Goal: Transaction & Acquisition: Purchase product/service

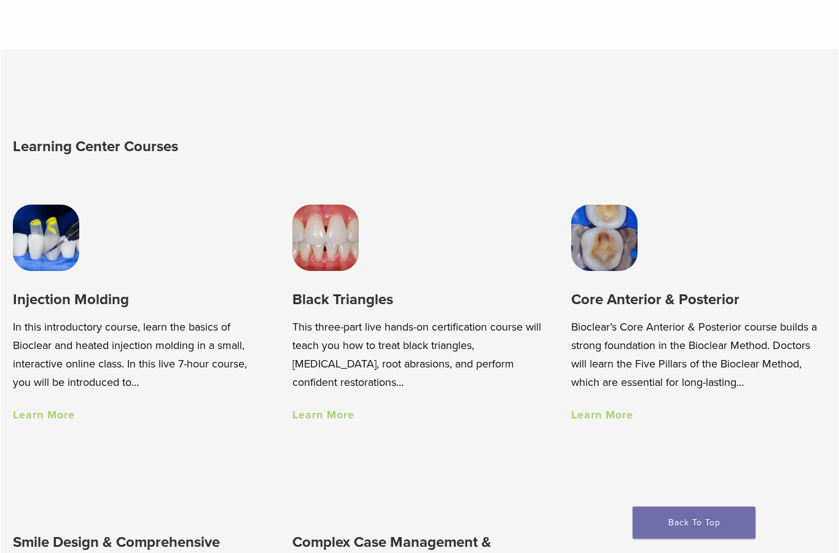
scroll to position [674, 0]
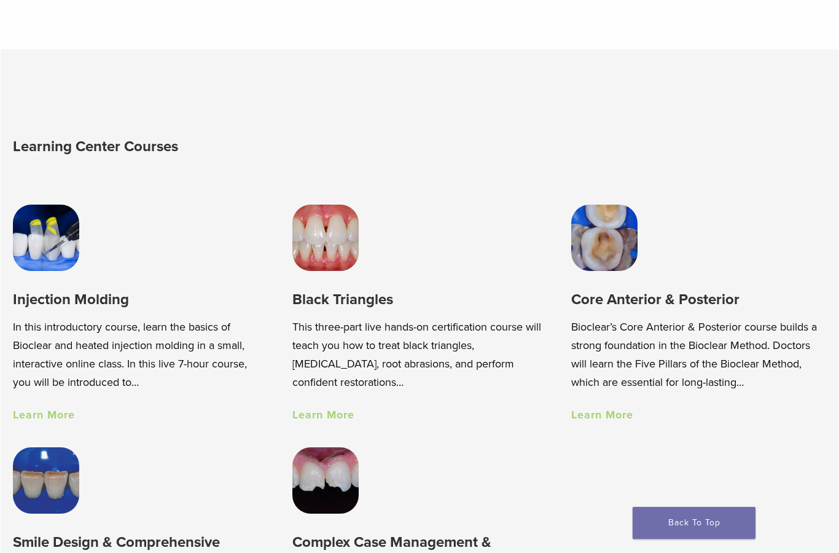
click at [59, 410] on link "Learn More" at bounding box center [44, 415] width 62 height 14
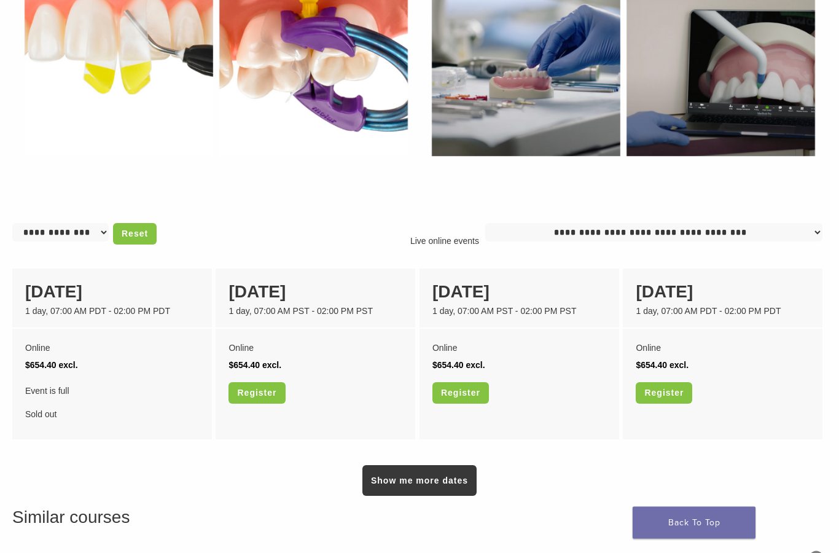
scroll to position [765, 0]
click at [702, 241] on select "**********" at bounding box center [653, 232] width 337 height 18
select select "*"
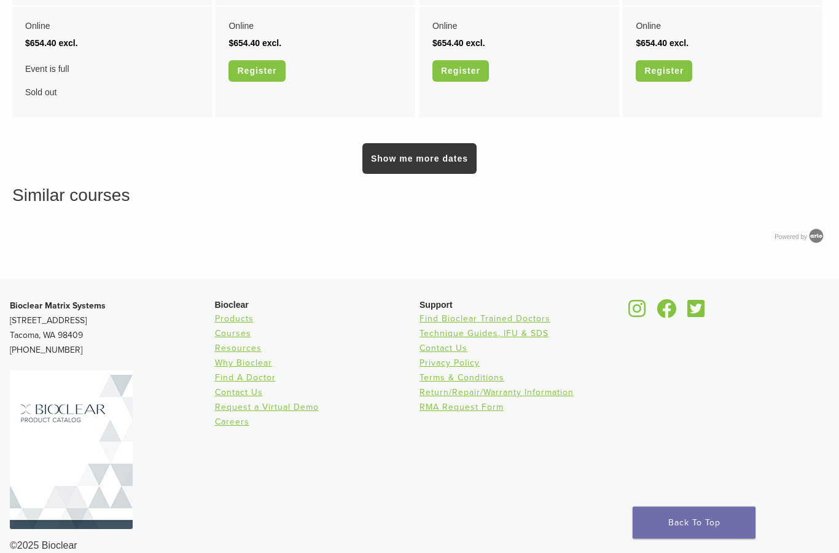
scroll to position [1073, 0]
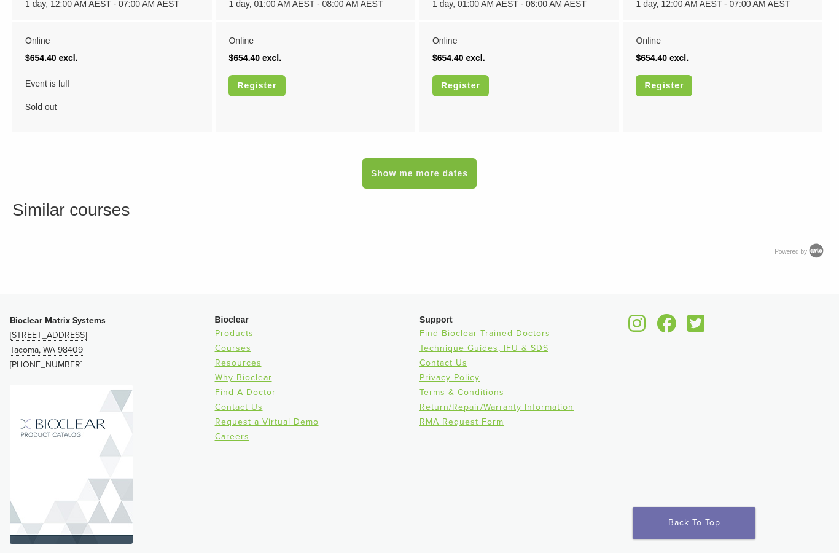
click at [455, 184] on link "Show me more dates" at bounding box center [419, 173] width 114 height 31
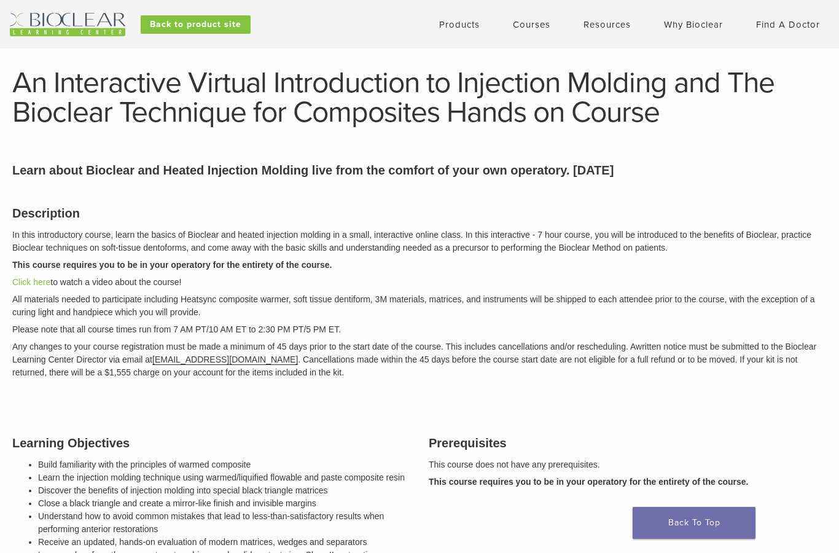
scroll to position [24, 0]
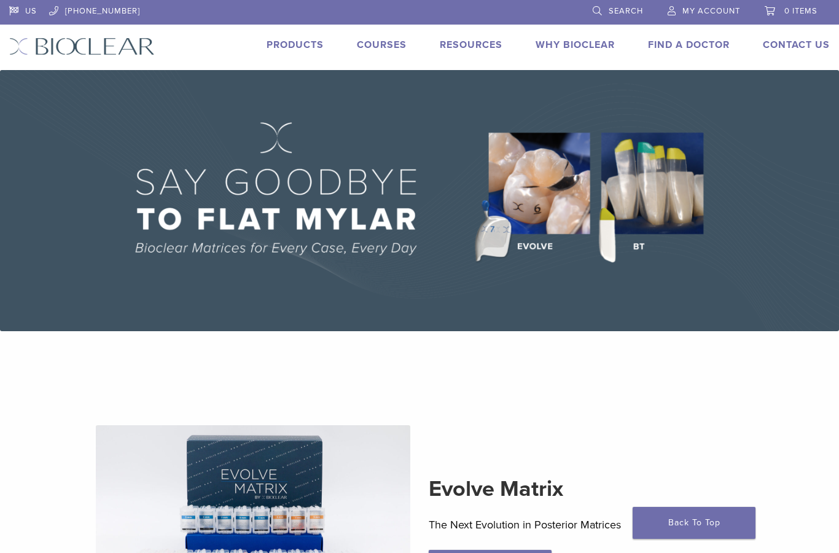
click at [298, 44] on link "Products" at bounding box center [295, 45] width 57 height 12
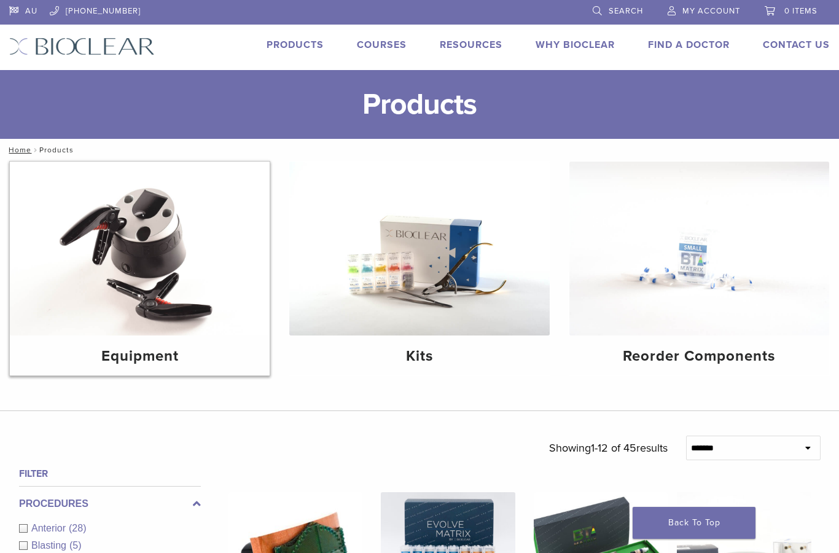
click at [163, 251] on img at bounding box center [140, 249] width 260 height 174
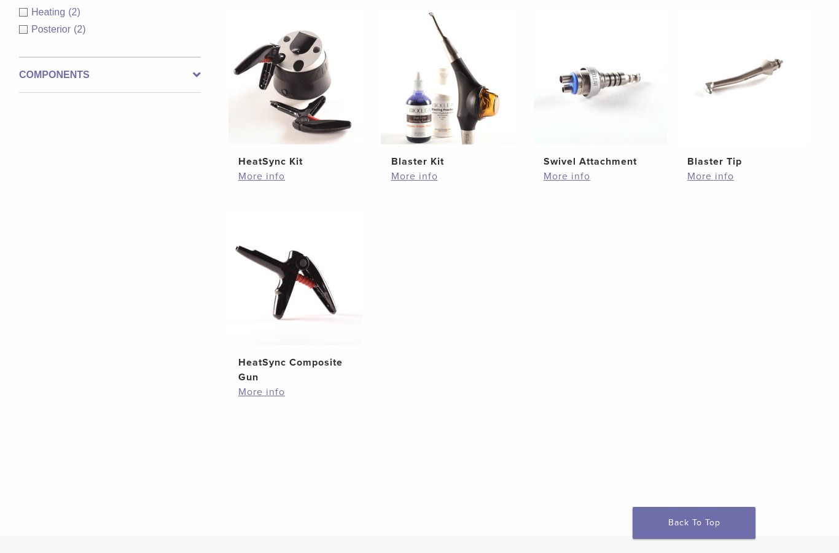
scroll to position [276, 0]
click at [259, 184] on link "More info" at bounding box center [295, 177] width 114 height 15
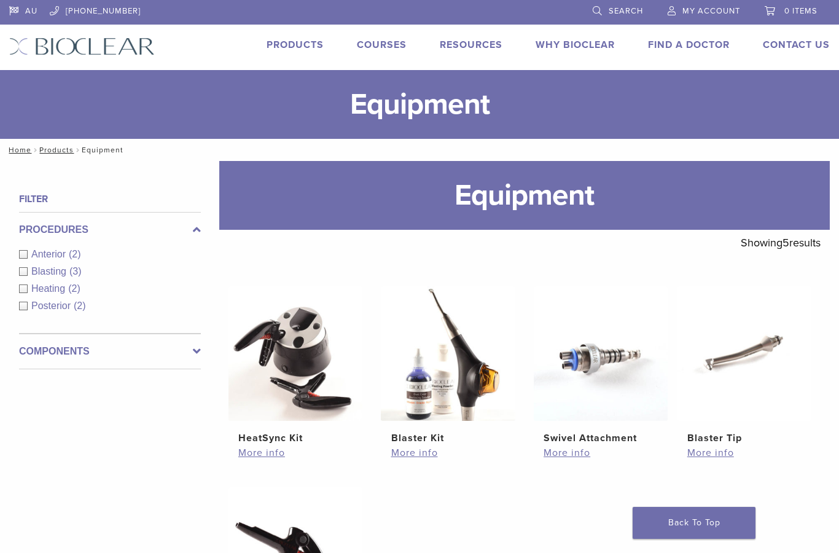
scroll to position [276, 0]
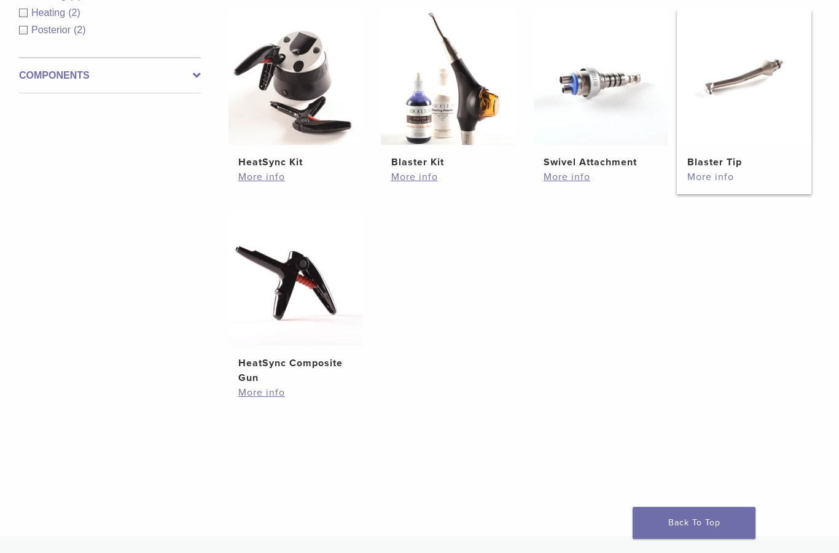
click at [721, 181] on link "More info" at bounding box center [744, 177] width 114 height 15
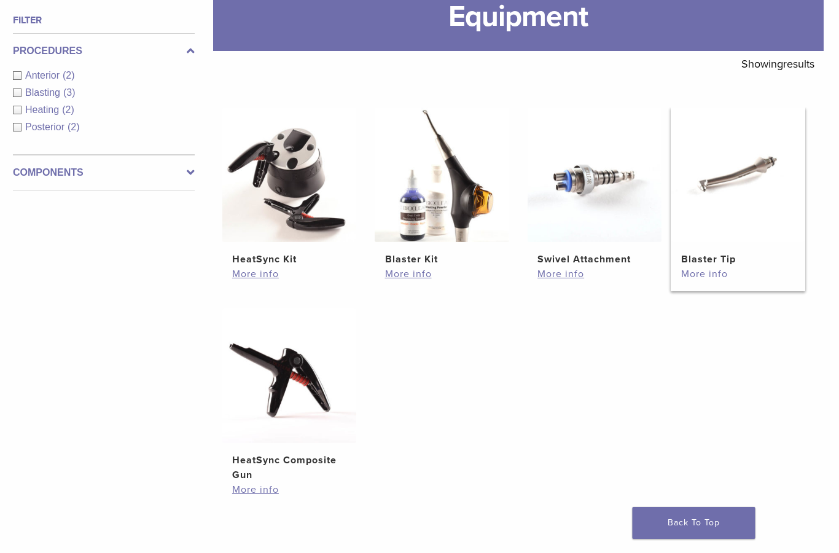
scroll to position [179, 6]
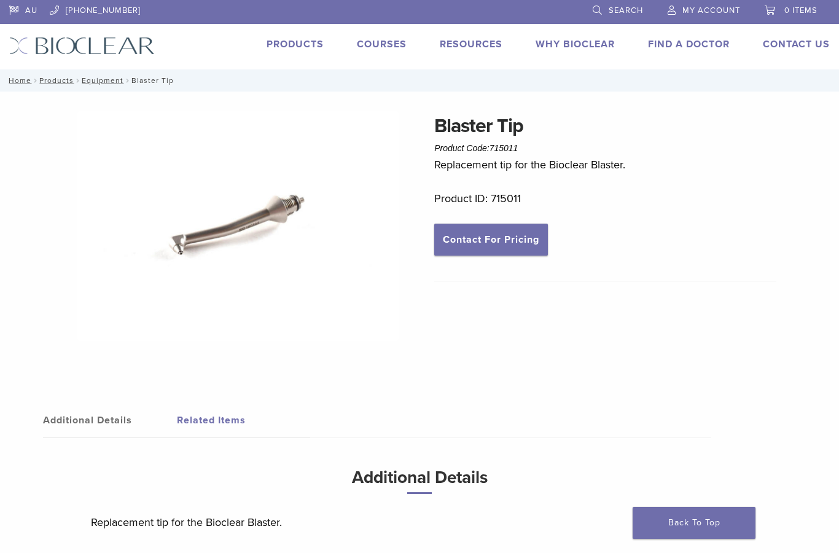
scroll to position [6, 0]
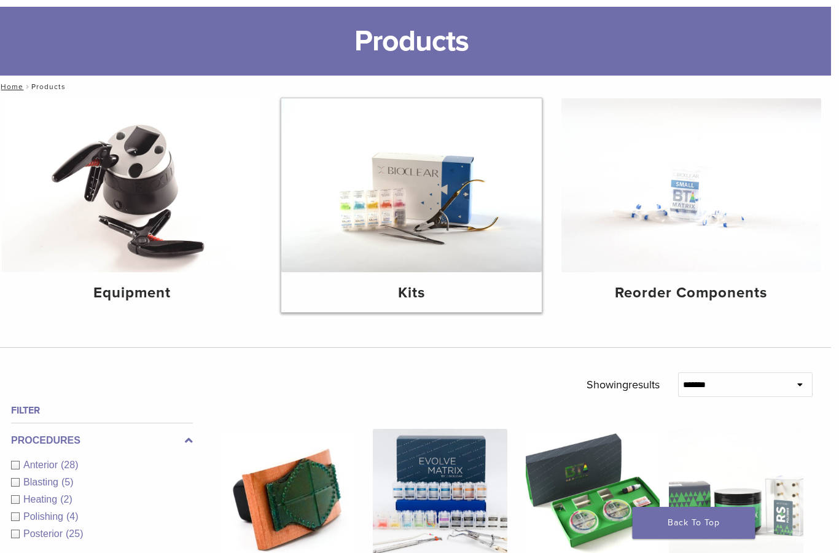
scroll to position [63, 8]
click at [480, 235] on img at bounding box center [411, 185] width 260 height 174
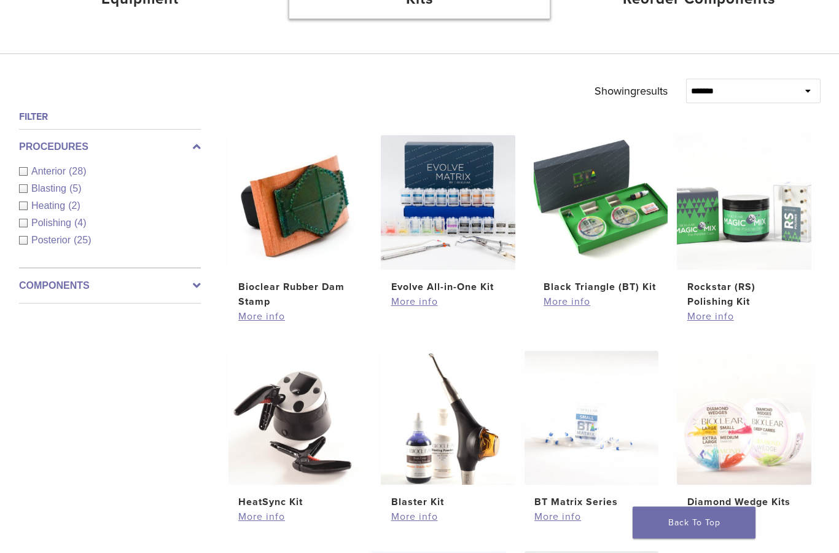
scroll to position [358, 0]
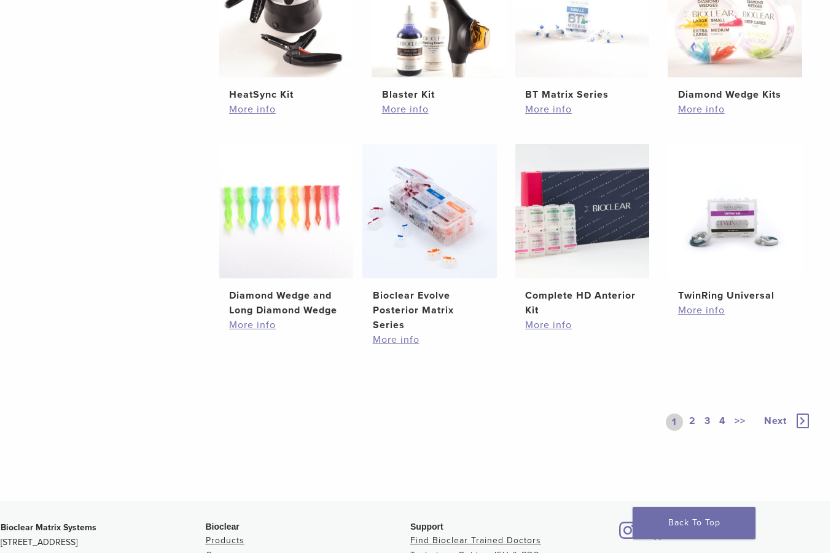
click at [776, 427] on span "Next" at bounding box center [775, 421] width 23 height 12
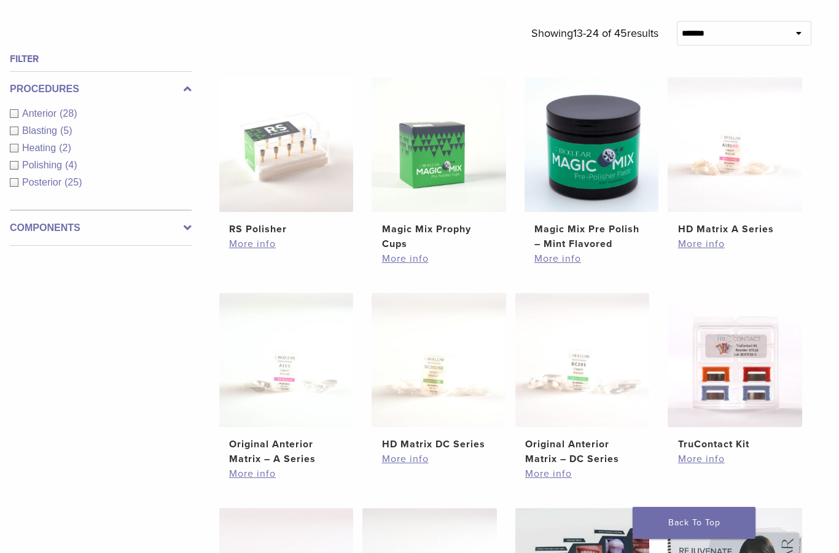
scroll to position [413, 9]
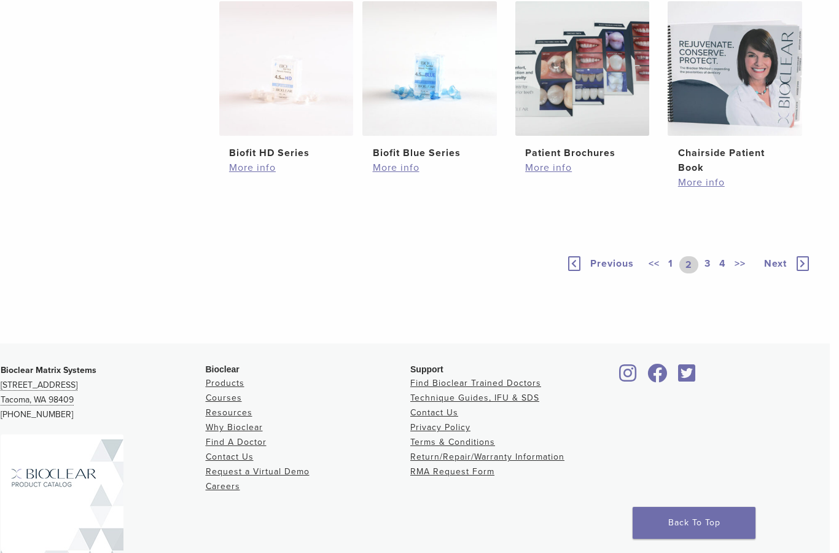
click at [772, 270] on span "Next" at bounding box center [775, 263] width 23 height 12
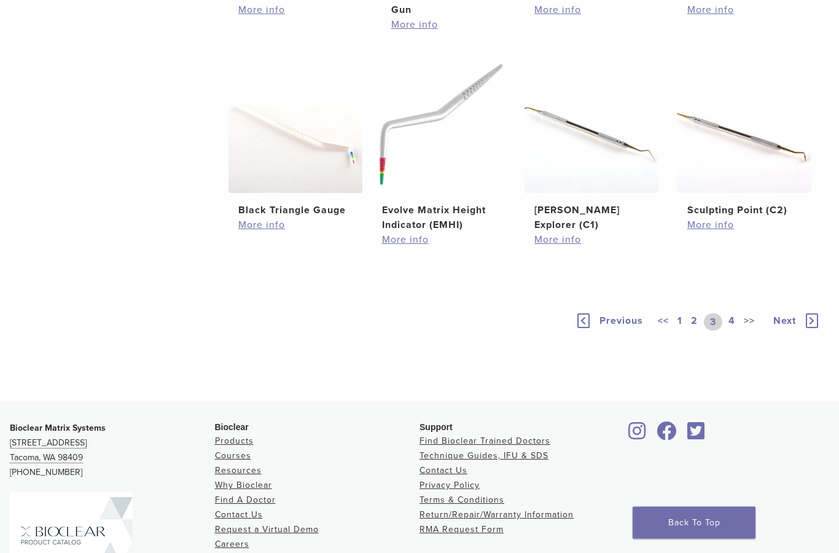
scroll to position [730, 0]
click at [752, 193] on img at bounding box center [744, 126] width 135 height 135
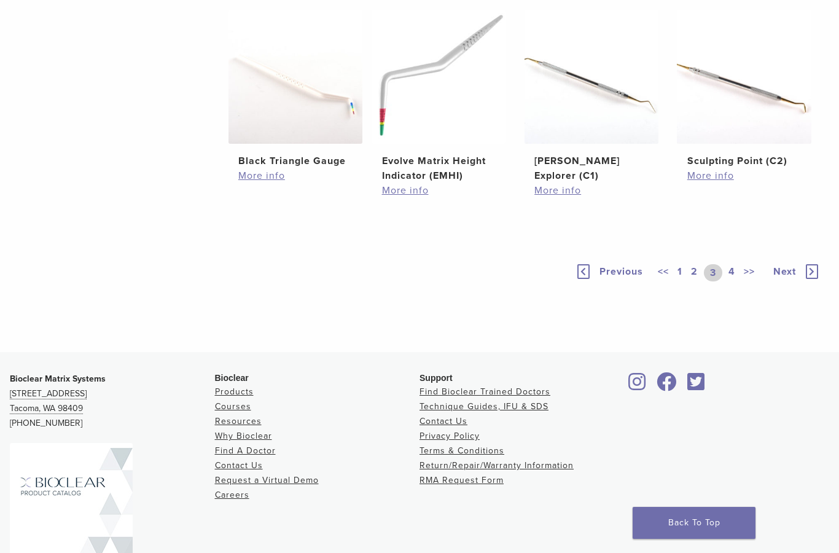
click at [735, 281] on link "4" at bounding box center [732, 272] width 12 height 17
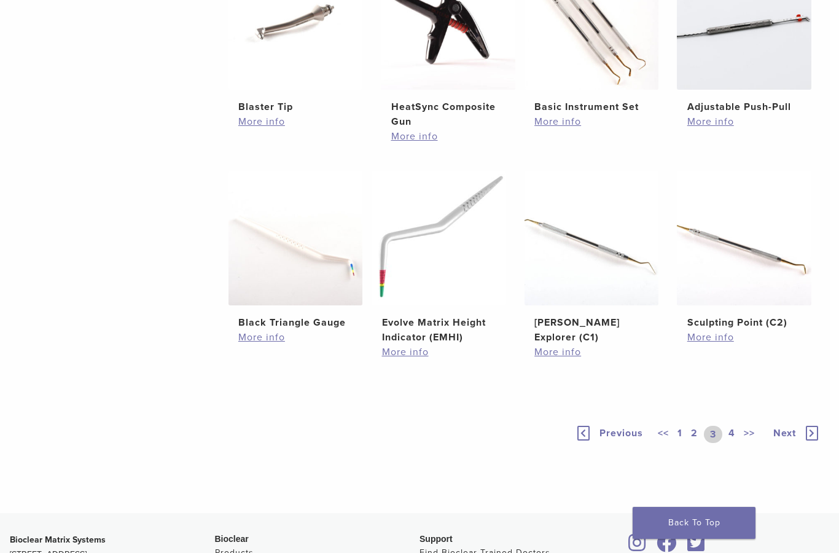
scroll to position [745, 0]
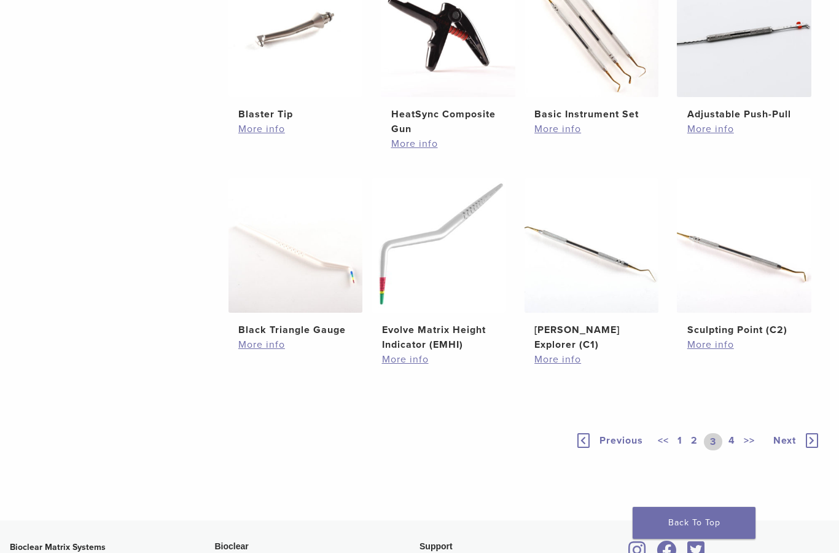
click at [740, 450] on div "<< 1 2 3 4 >>" at bounding box center [708, 441] width 106 height 17
click at [735, 450] on link "4" at bounding box center [732, 441] width 12 height 17
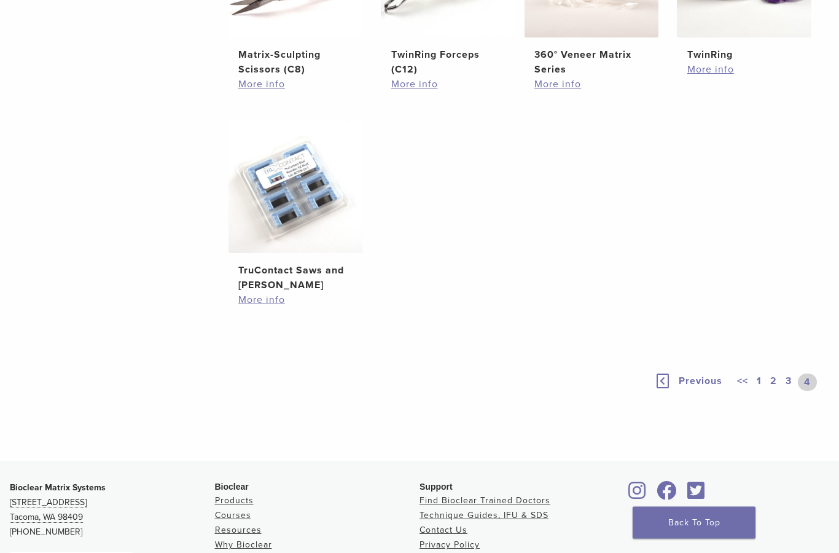
scroll to position [804, 0]
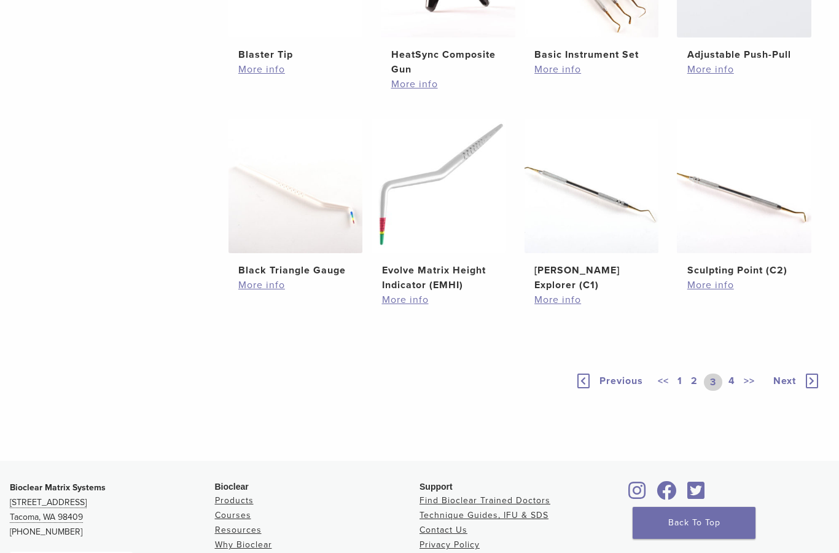
click at [732, 391] on link "4" at bounding box center [732, 381] width 12 height 17
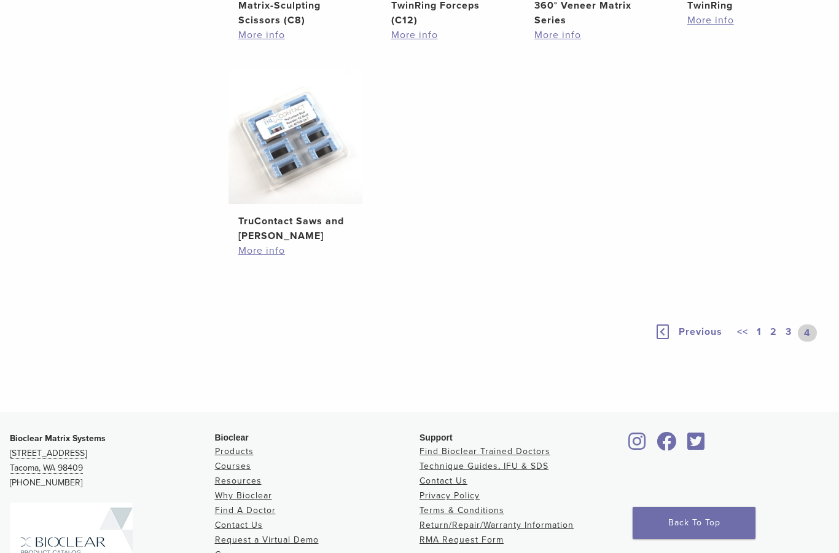
scroll to position [853, 0]
click at [837, 465] on div "Bioclear Matrix Systems 3901 South Fife Street, Suite 100 Tacoma, WA 98409 1.85…" at bounding box center [419, 559] width 839 height 274
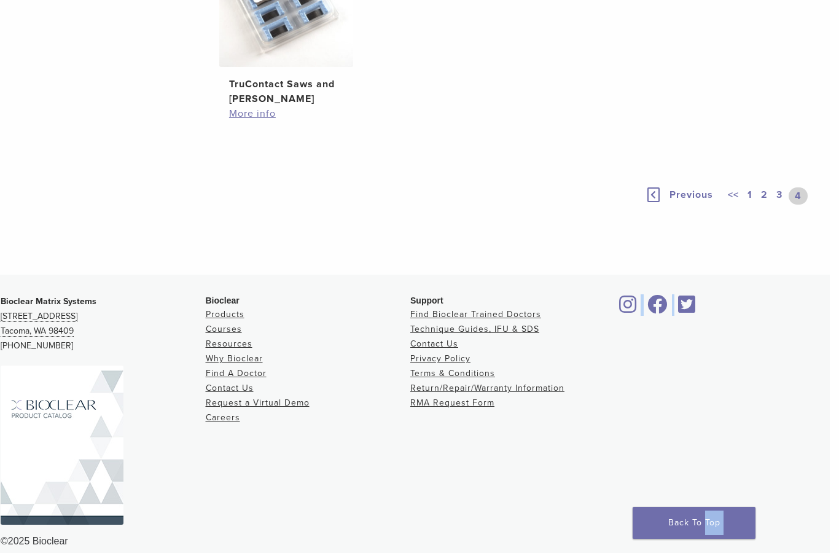
scroll to position [989, 9]
click at [811, 482] on div at bounding box center [718, 405] width 205 height 220
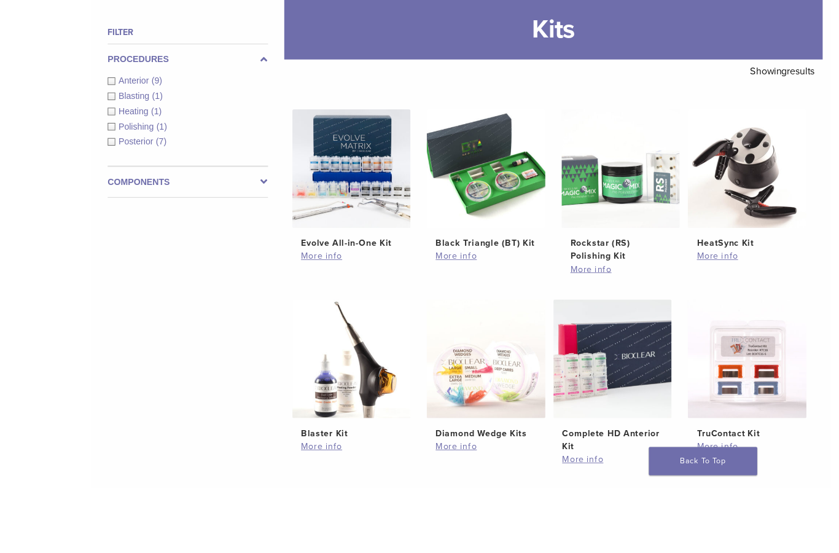
scroll to position [211, 2]
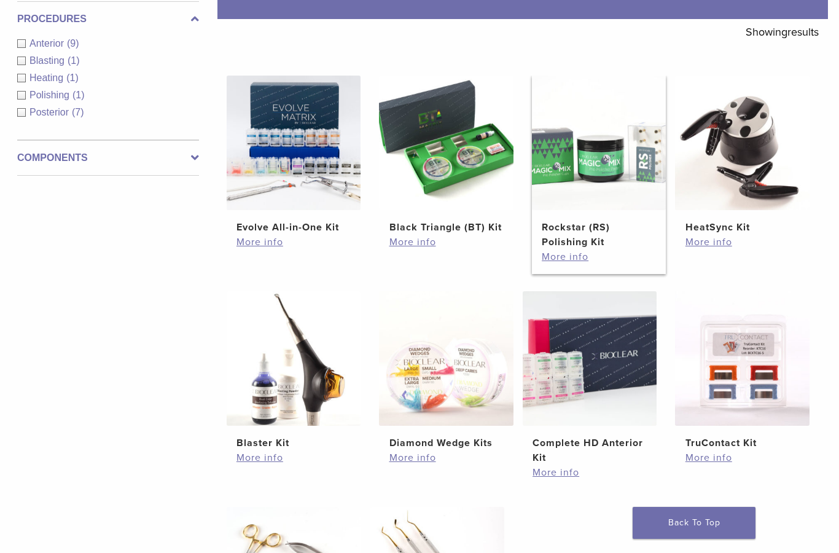
click at [589, 241] on h2 "Rockstar (RS) Polishing Kit" at bounding box center [599, 234] width 114 height 29
click at [639, 190] on img at bounding box center [599, 143] width 135 height 135
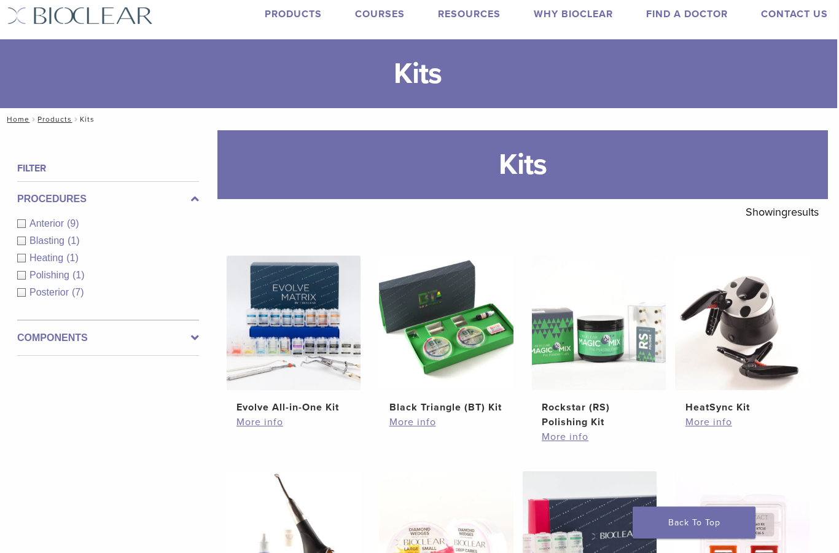
scroll to position [4, 2]
